Goal: Task Accomplishment & Management: Manage account settings

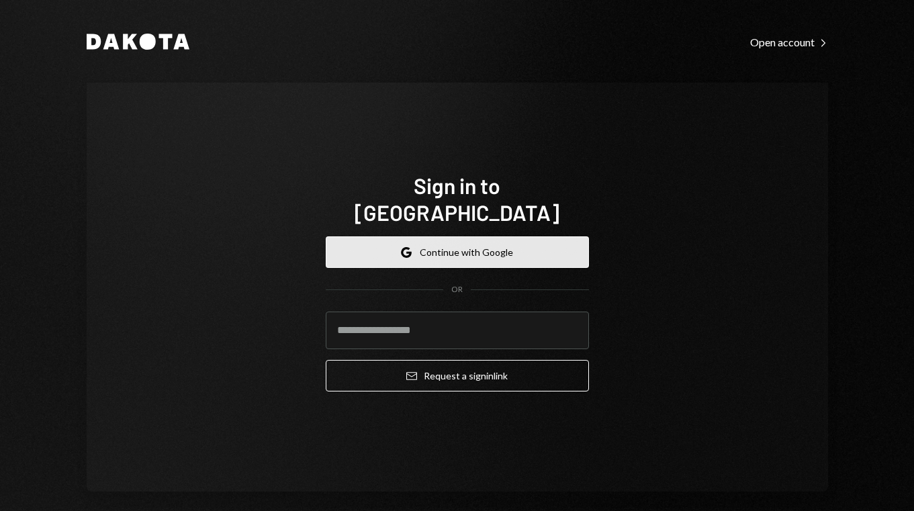
click at [411, 236] on button "Google Continue with Google" at bounding box center [457, 252] width 263 height 32
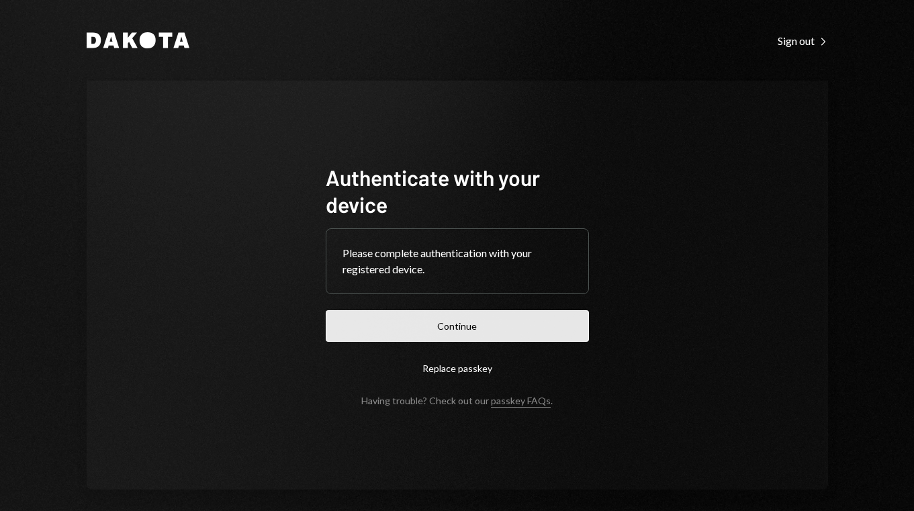
click at [452, 328] on button "Continue" at bounding box center [457, 326] width 263 height 32
